Goal: Entertainment & Leisure: Consume media (video, audio)

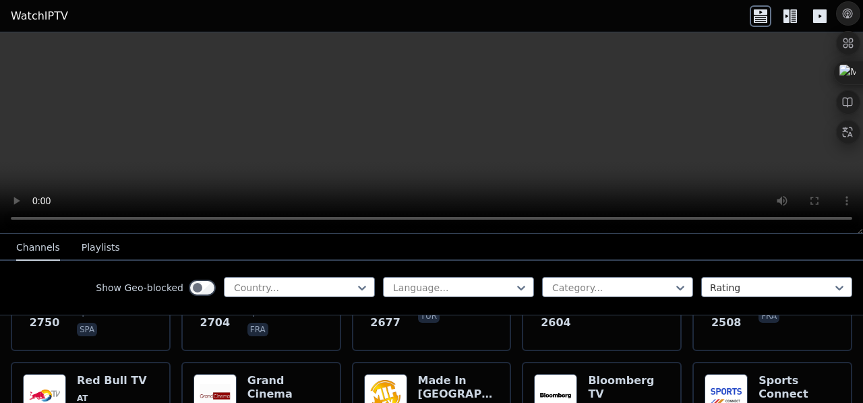
scroll to position [516, 0]
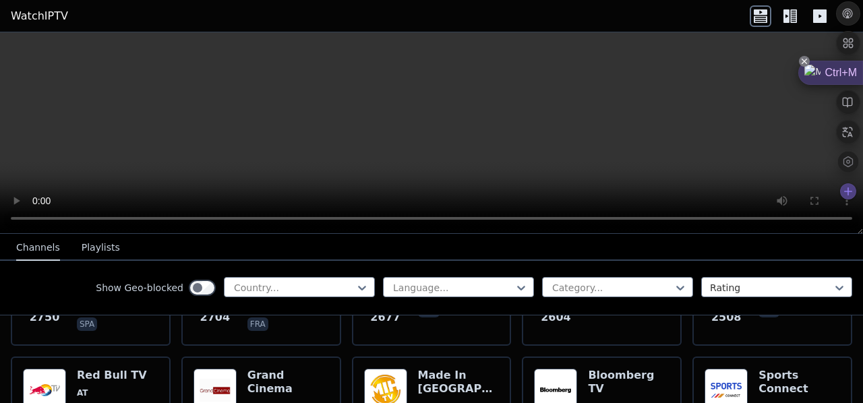
click at [805, 61] on icon at bounding box center [804, 61] width 11 height 11
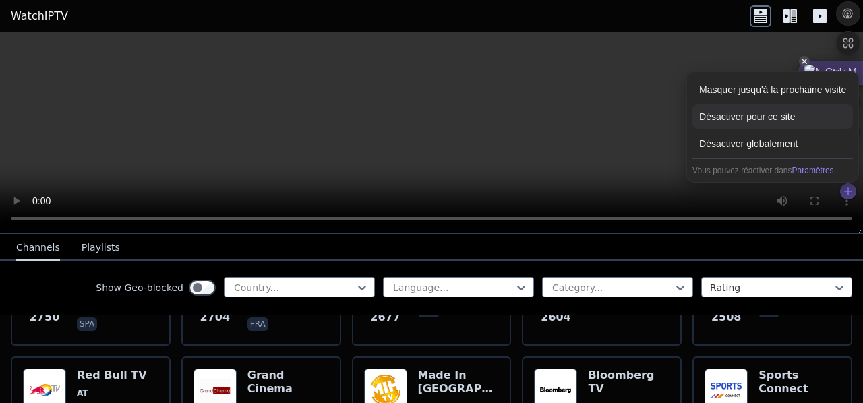
click at [787, 107] on div "Désactiver pour ce site" at bounding box center [772, 116] width 160 height 24
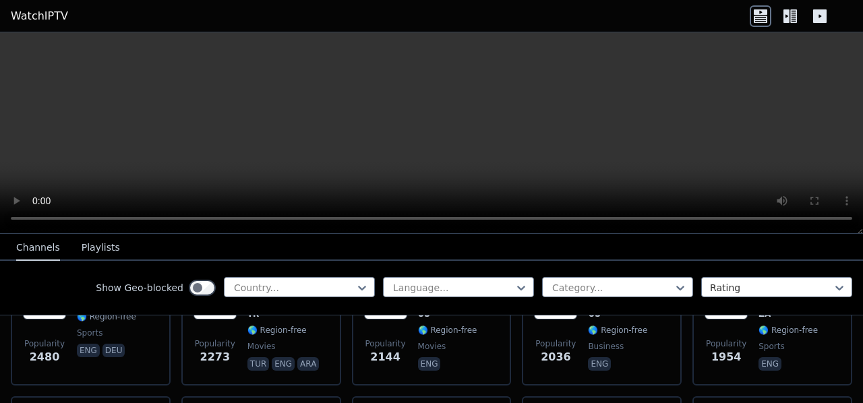
scroll to position [618, 0]
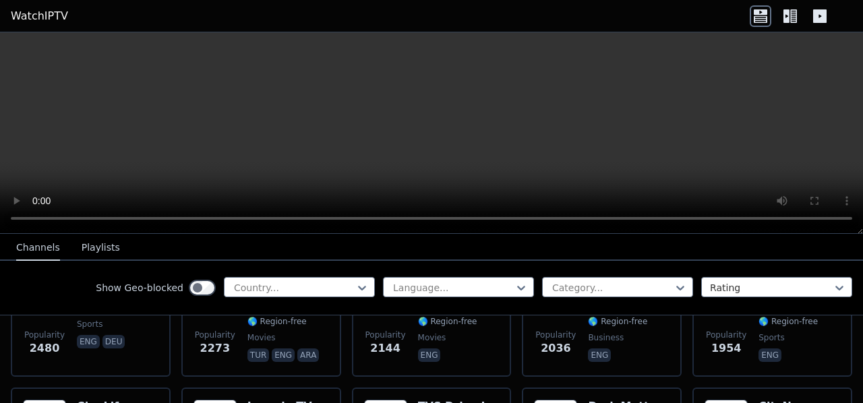
click at [796, 7] on icon at bounding box center [790, 16] width 22 height 22
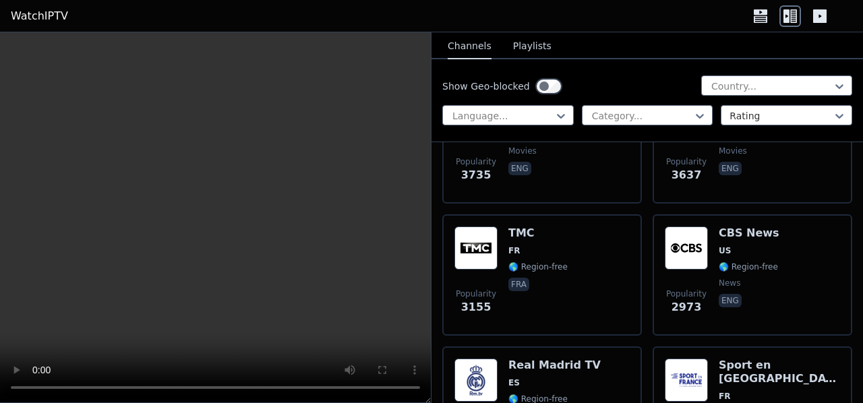
click at [819, 11] on icon at bounding box center [819, 15] width 13 height 13
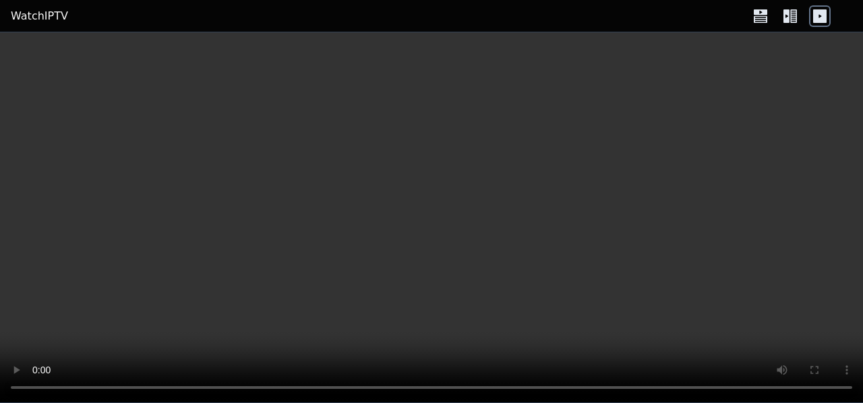
click at [792, 16] on icon at bounding box center [793, 15] width 7 height 13
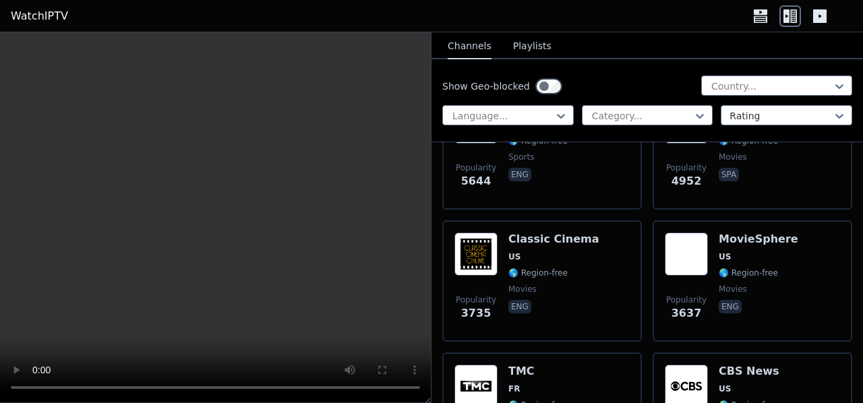
scroll to position [483, 0]
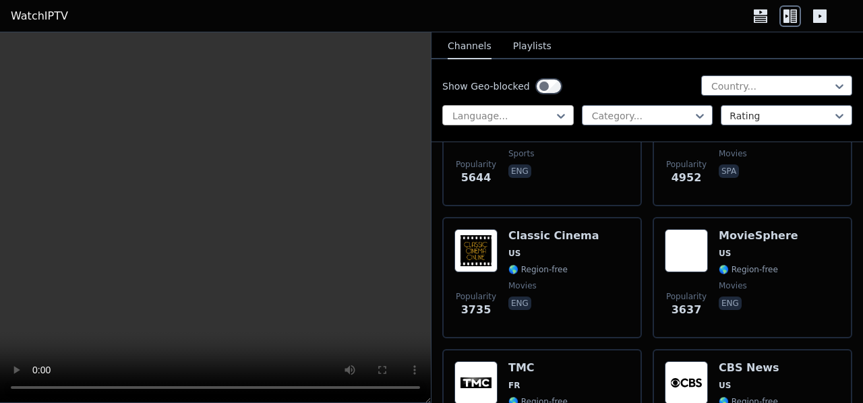
click at [546, 113] on div at bounding box center [502, 115] width 103 height 13
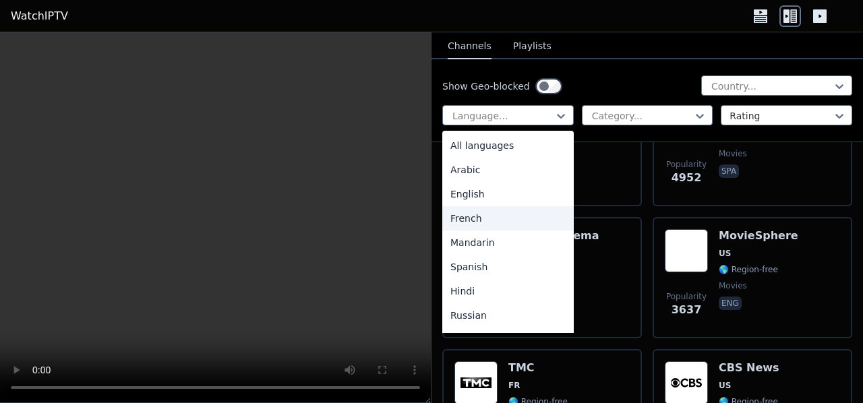
click at [488, 222] on div "French" at bounding box center [507, 218] width 131 height 24
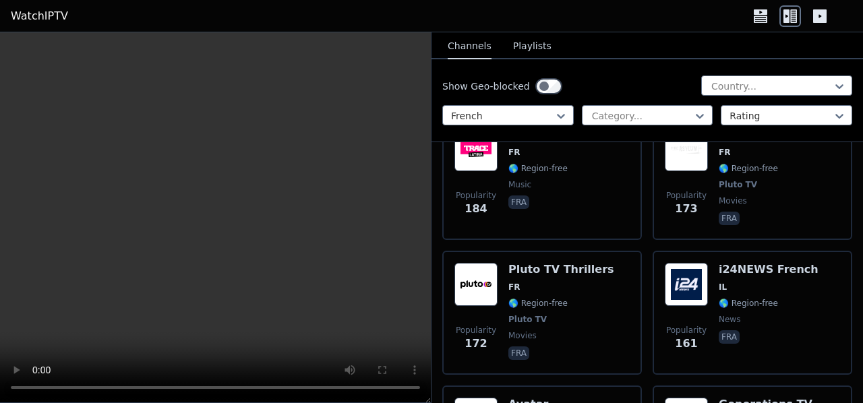
scroll to position [3326, 0]
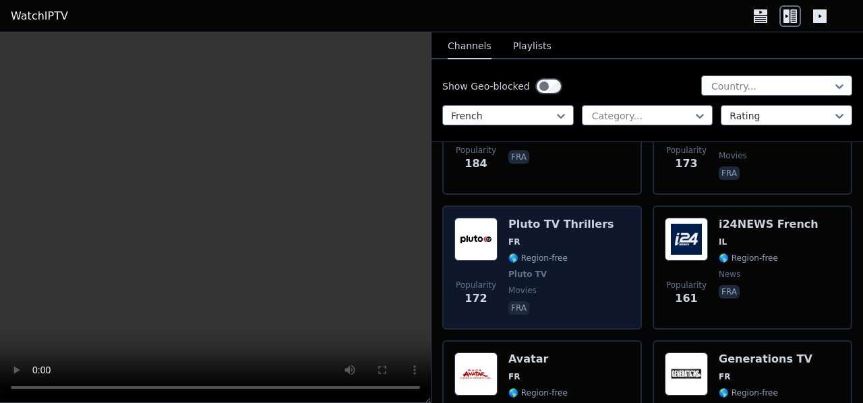
click at [529, 218] on h6 "Pluto TV Thrillers" at bounding box center [561, 224] width 106 height 13
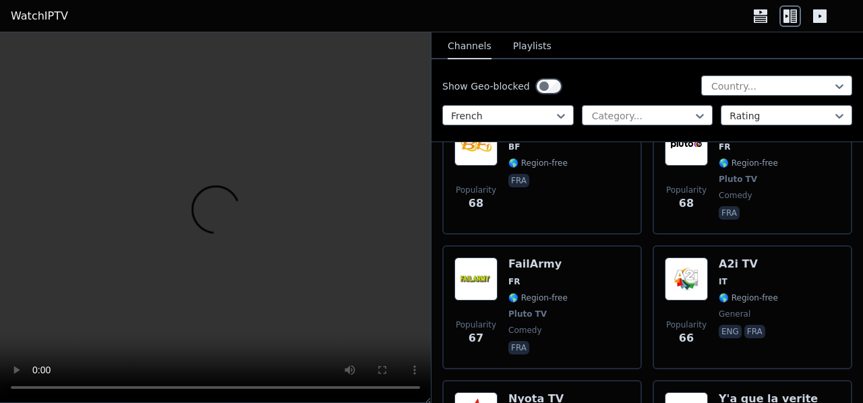
scroll to position [7427, 0]
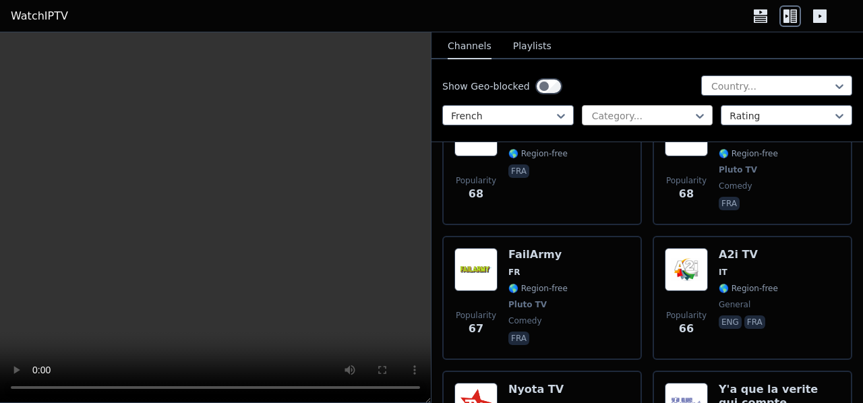
click at [612, 115] on div at bounding box center [642, 115] width 103 height 13
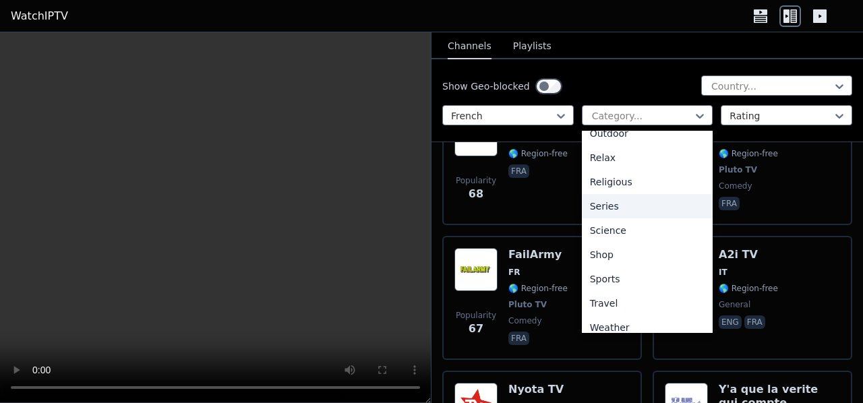
scroll to position [458, 0]
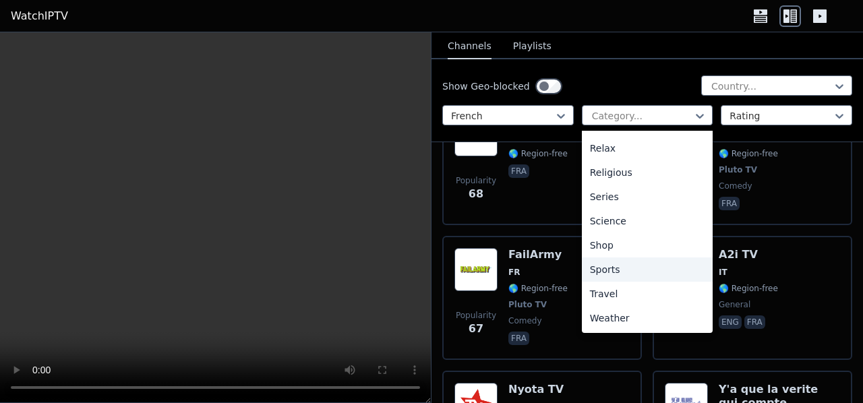
click at [606, 270] on div "Sports" at bounding box center [647, 270] width 131 height 24
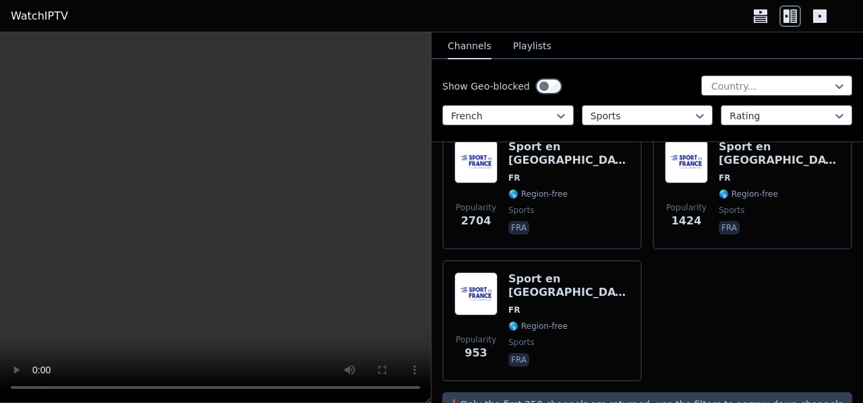
scroll to position [162, 0]
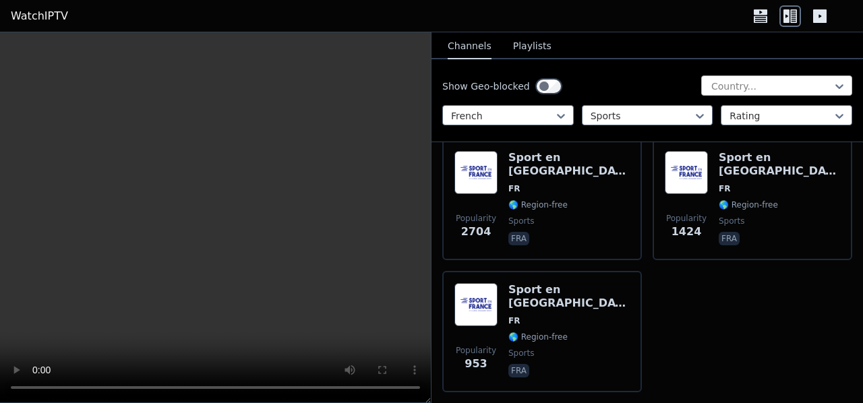
click at [740, 80] on div at bounding box center [771, 86] width 123 height 13
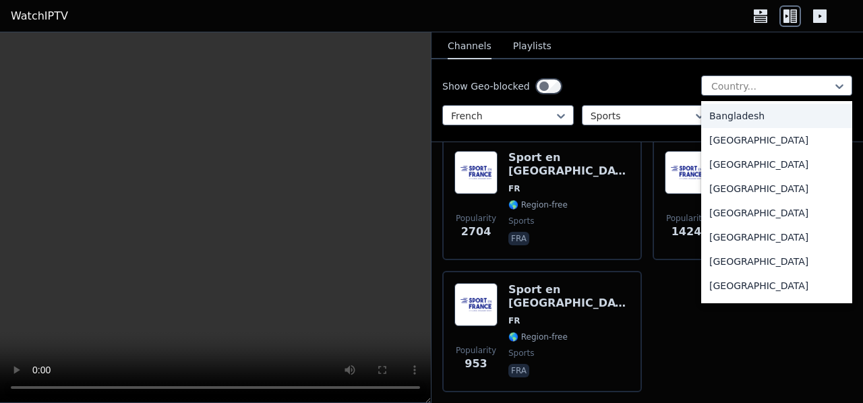
scroll to position [348, 0]
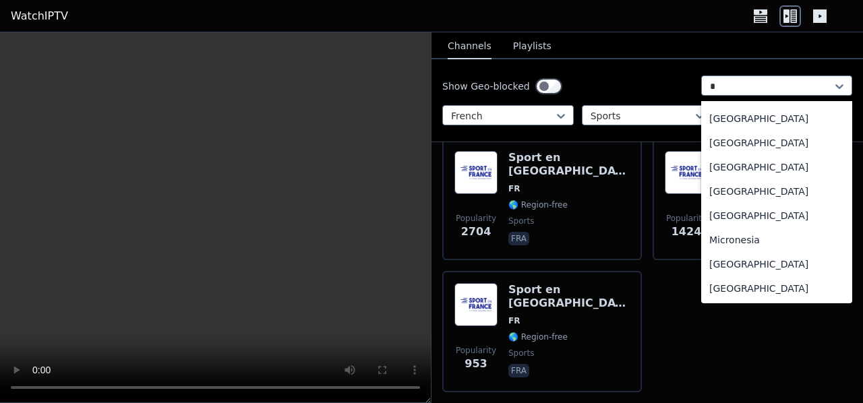
type input "**"
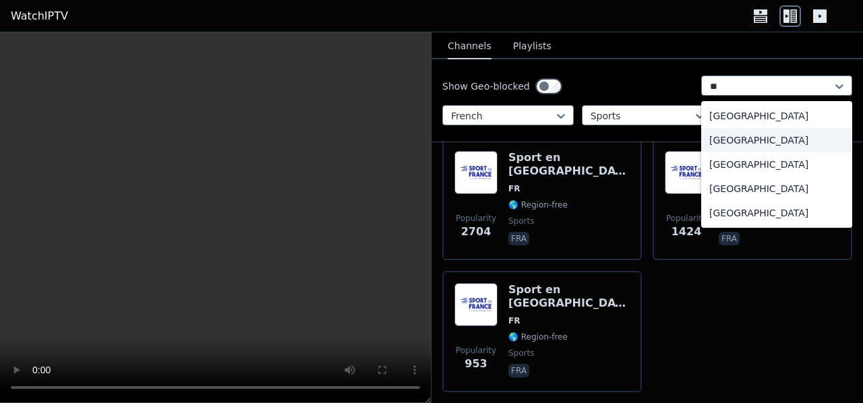
click at [726, 141] on div "[GEOGRAPHIC_DATA]" at bounding box center [776, 140] width 151 height 24
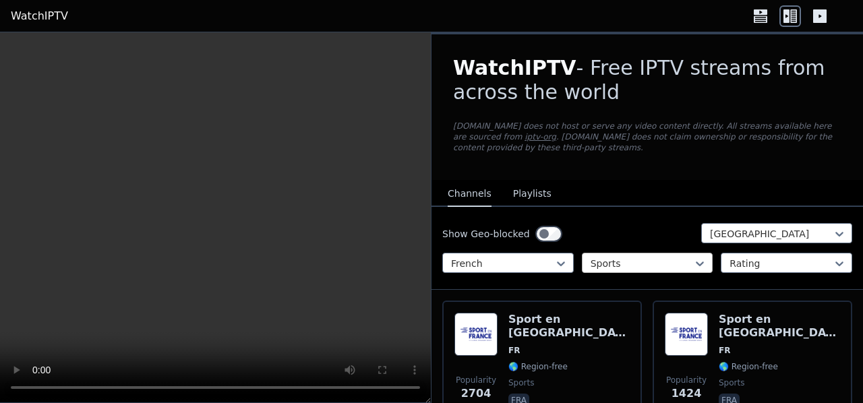
click at [636, 253] on div "Sports" at bounding box center [647, 263] width 131 height 20
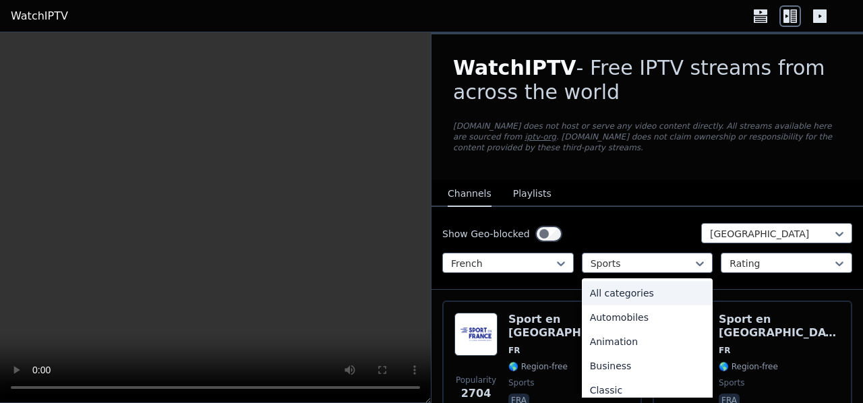
click at [628, 291] on div "All categories" at bounding box center [647, 293] width 131 height 24
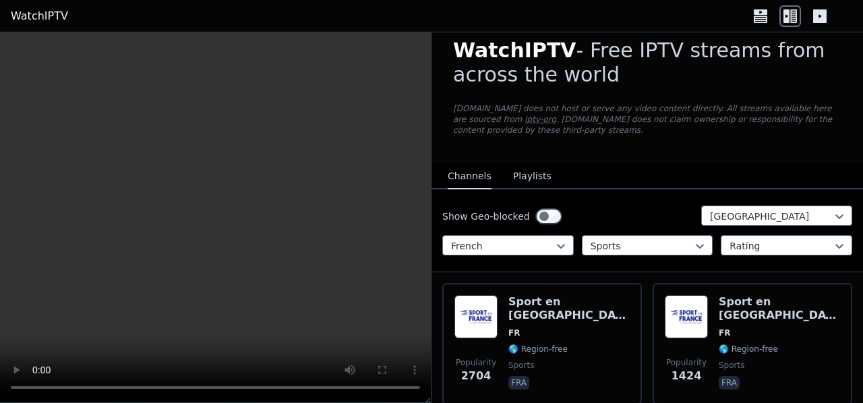
scroll to position [34, 0]
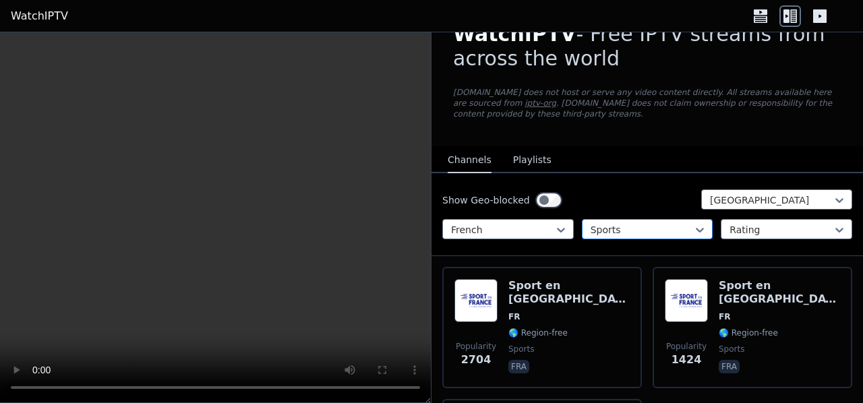
click at [618, 236] on div "Sports" at bounding box center [647, 229] width 131 height 20
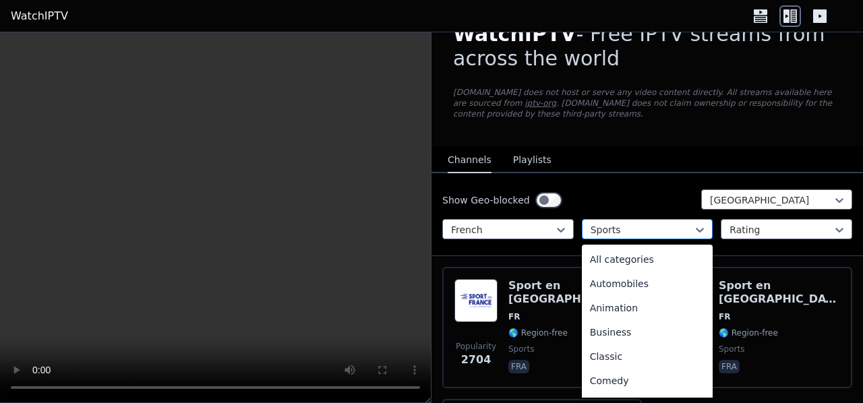
scroll to position [415, 0]
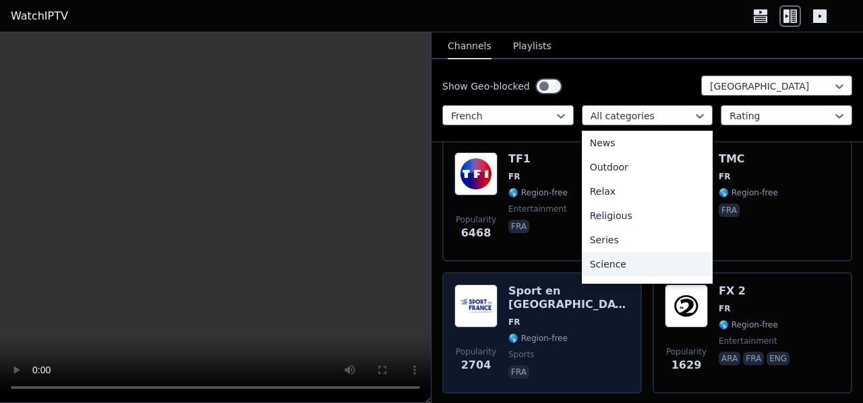
scroll to position [146, 0]
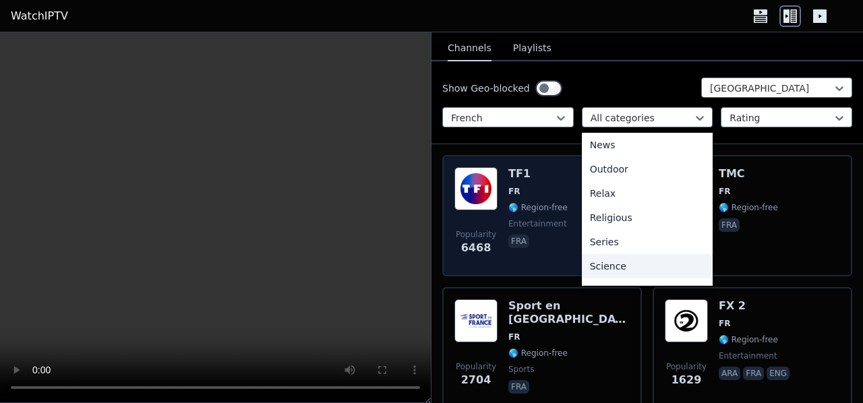
click at [484, 178] on img at bounding box center [475, 188] width 43 height 43
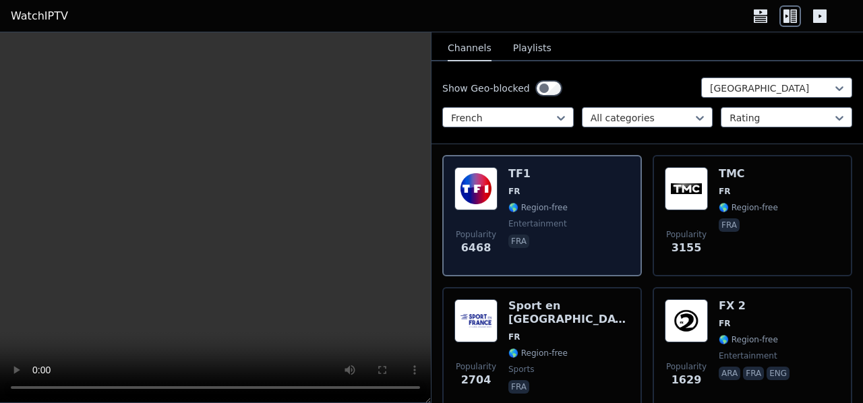
click at [473, 189] on img at bounding box center [475, 188] width 43 height 43
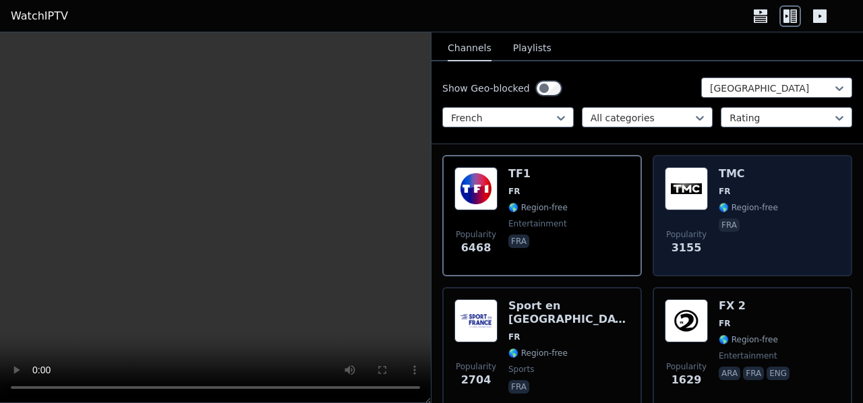
click at [697, 178] on img at bounding box center [686, 188] width 43 height 43
